Goal: Information Seeking & Learning: Learn about a topic

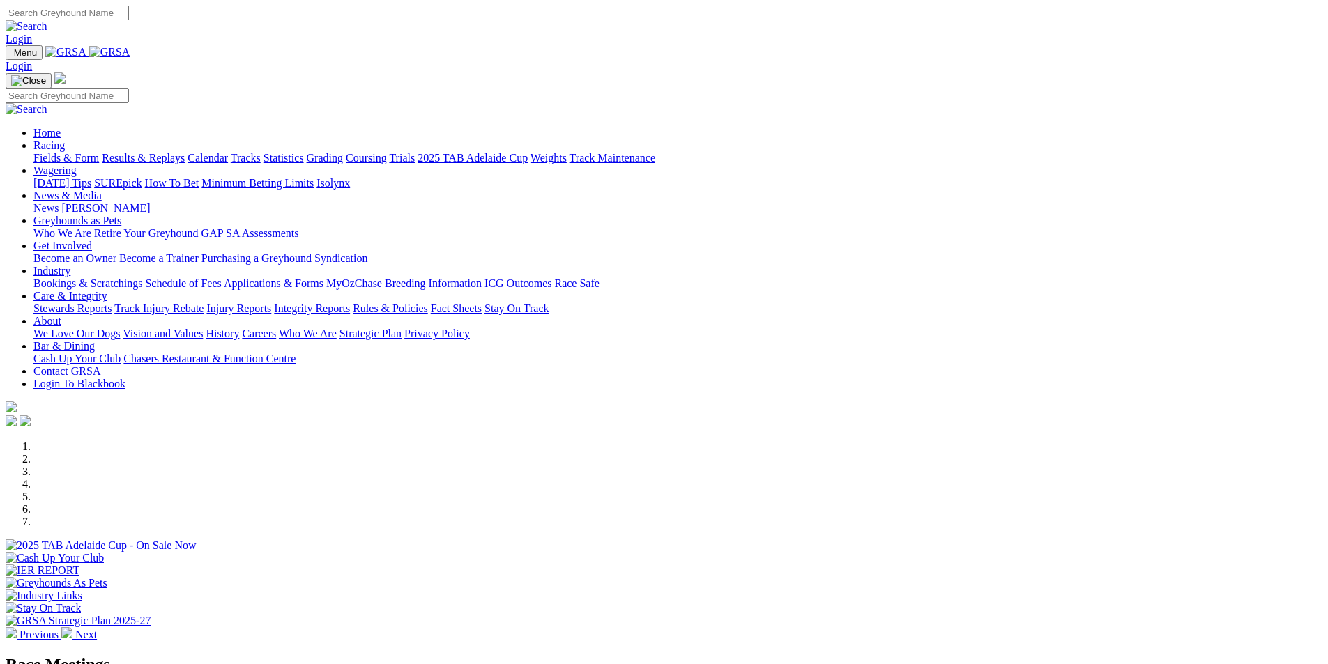
scroll to position [139, 0]
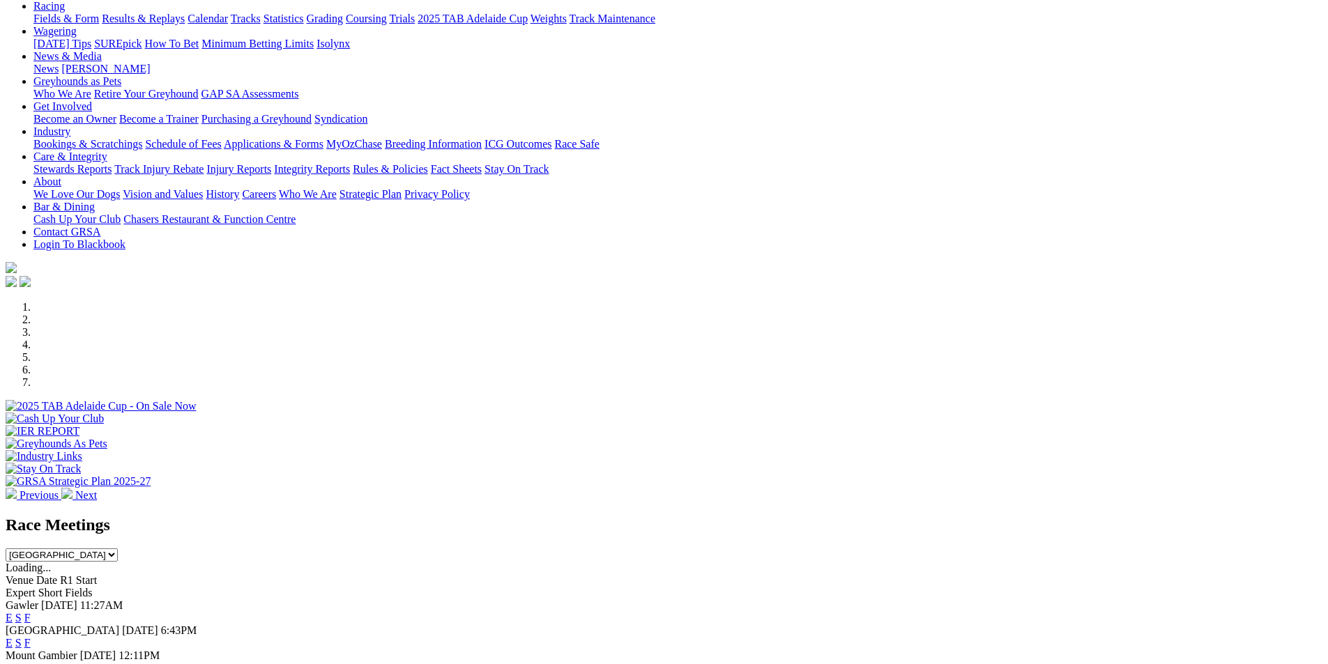
click at [118, 548] on select "[GEOGRAPHIC_DATA] [GEOGRAPHIC_DATA] [GEOGRAPHIC_DATA] [GEOGRAPHIC_DATA] [GEOGRA…" at bounding box center [62, 554] width 112 height 13
select select "QLD"
click at [118, 548] on select "South Australia New South Wales Northern Territory Queensland Tasmania Victoria…" at bounding box center [62, 554] width 112 height 13
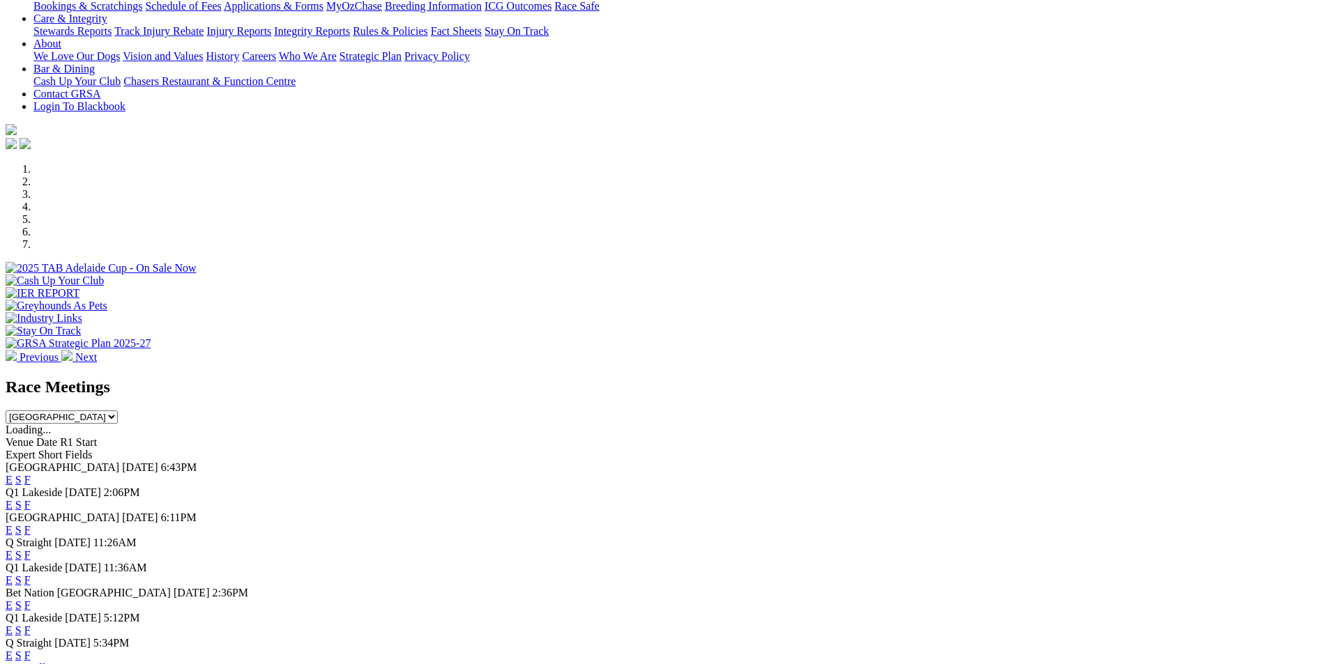
scroll to position [279, 0]
click at [31, 498] on link "F" at bounding box center [27, 504] width 6 height 12
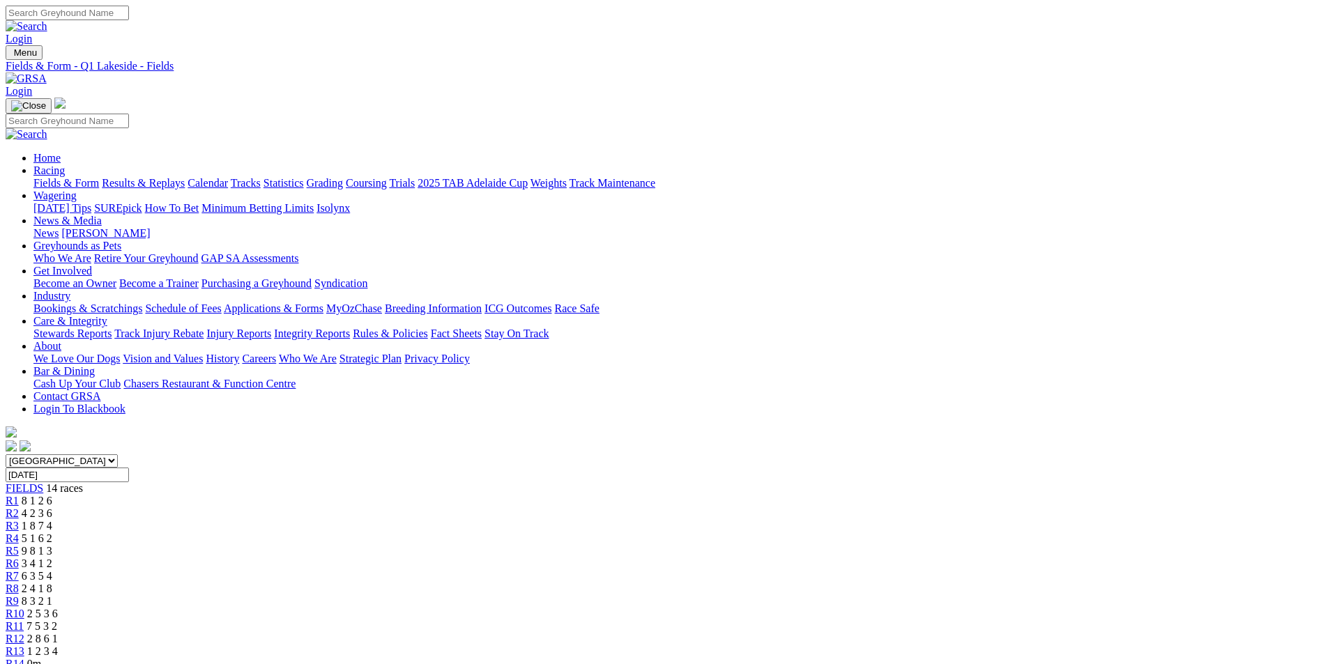
click at [1077, 658] on div "R14 0m" at bounding box center [664, 664] width 1316 height 13
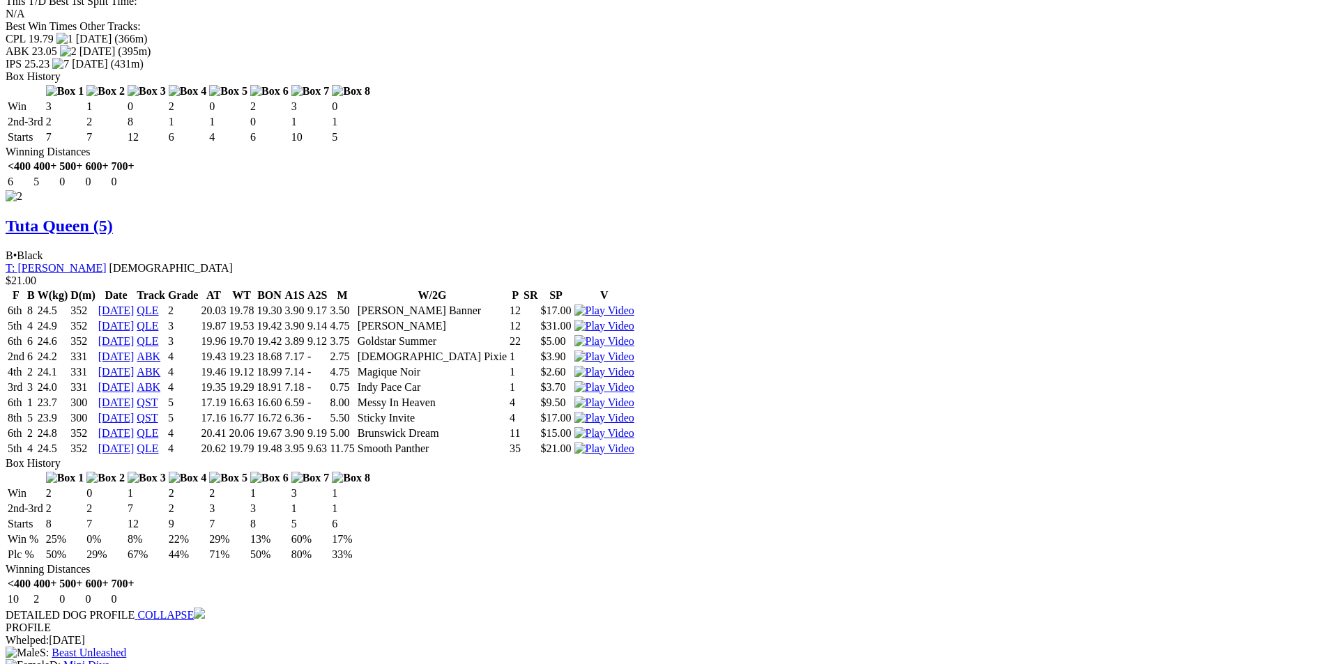
scroll to position [2160, 0]
